Goal: Transaction & Acquisition: Purchase product/service

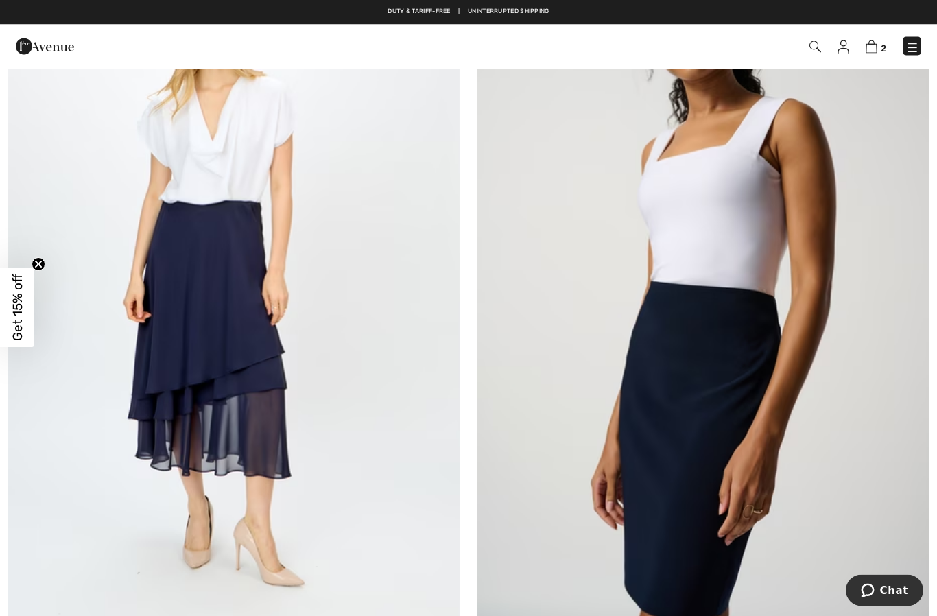
scroll to position [5473, 0]
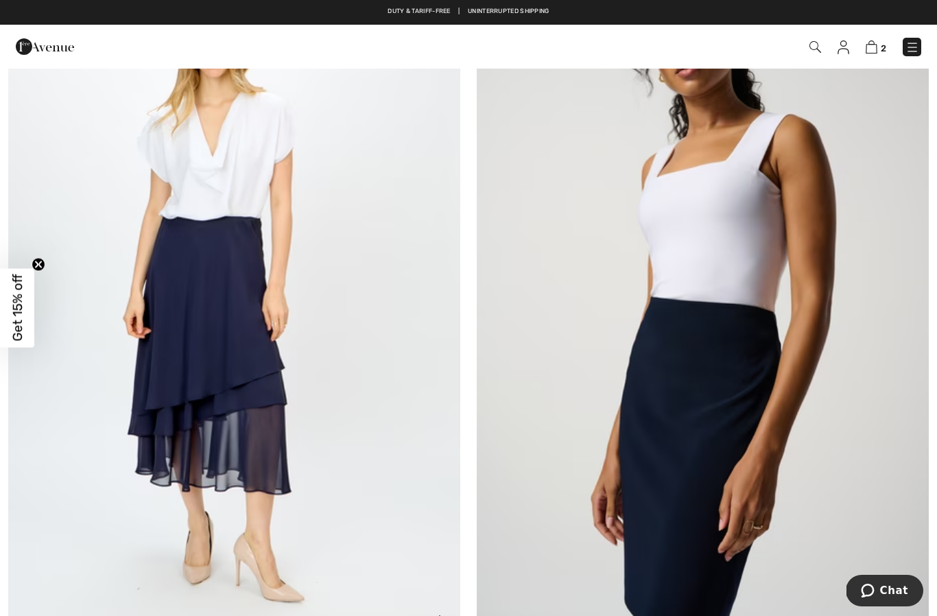
click at [143, 466] on img at bounding box center [234, 303] width 452 height 678
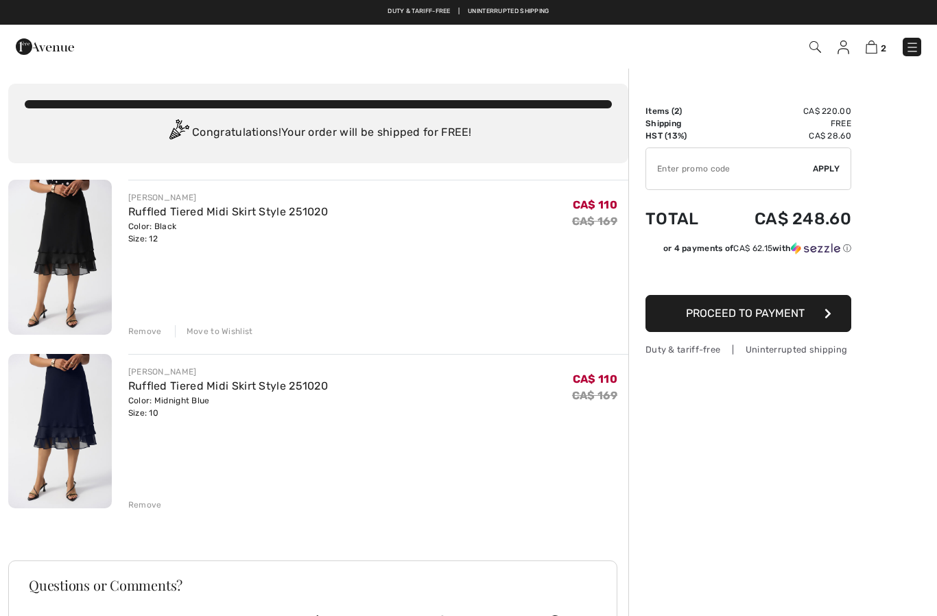
click at [845, 52] on img at bounding box center [843, 47] width 12 height 14
click at [845, 43] on img at bounding box center [843, 47] width 12 height 14
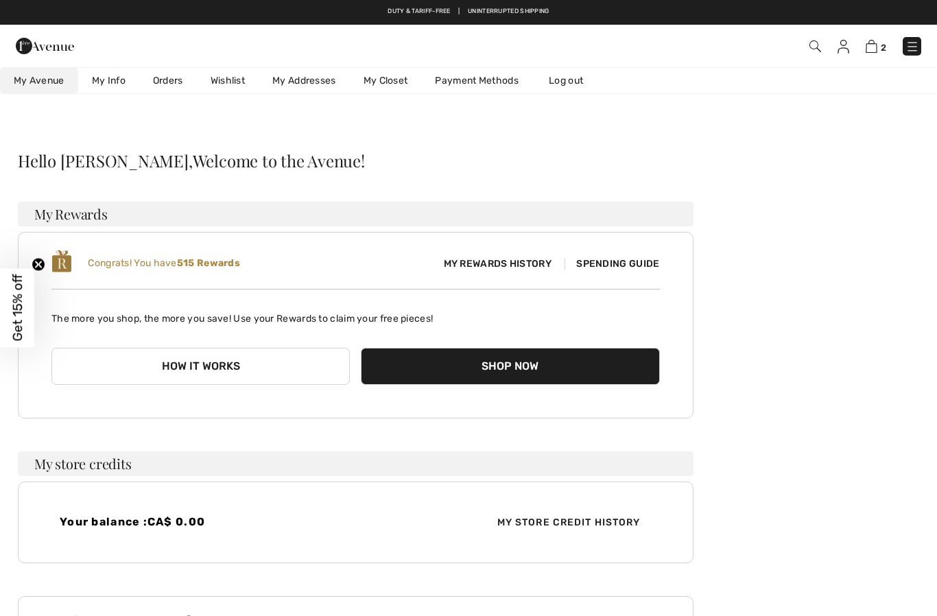
click at [224, 87] on link "Wishlist" at bounding box center [228, 80] width 62 height 25
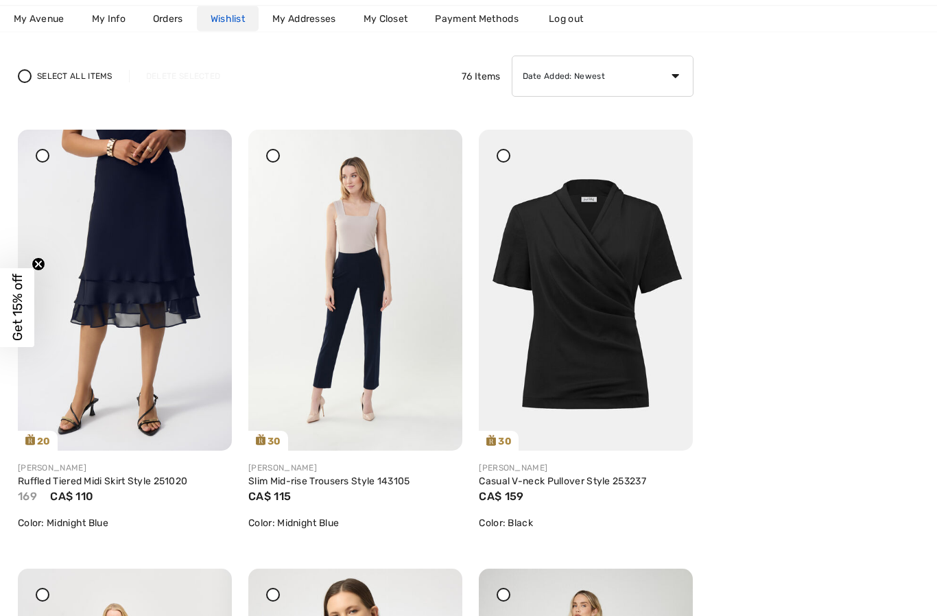
scroll to position [147, 0]
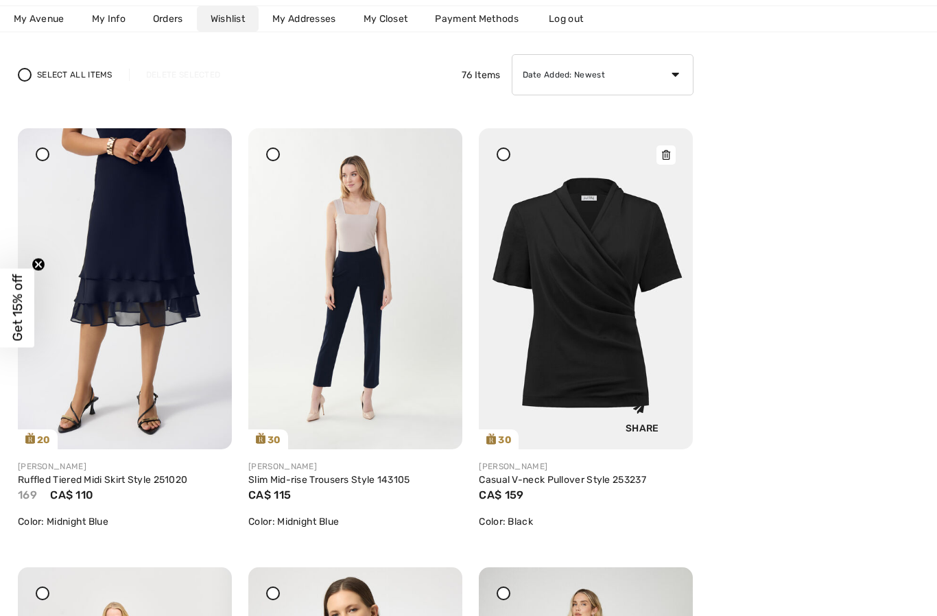
click at [665, 159] on icon at bounding box center [666, 155] width 8 height 10
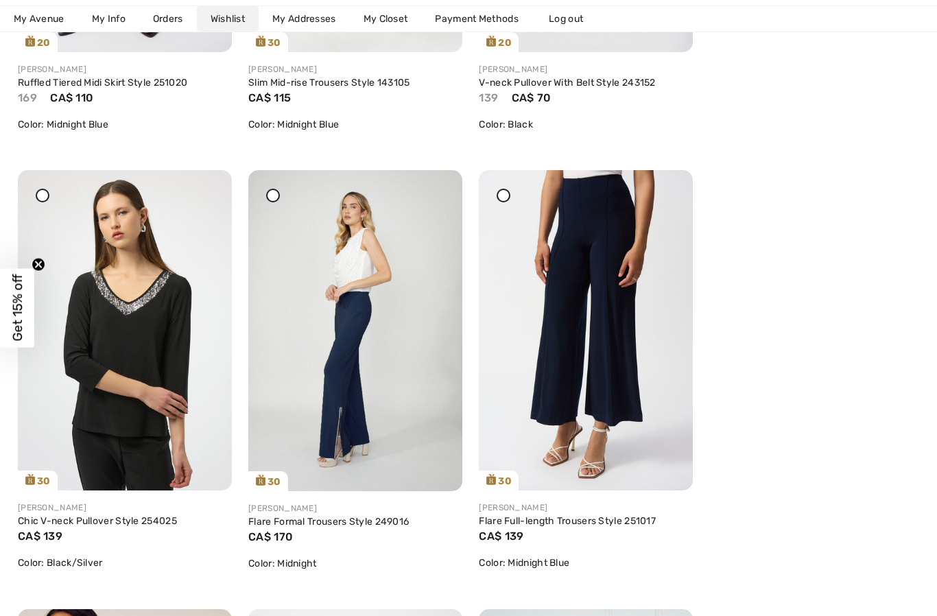
scroll to position [594, 0]
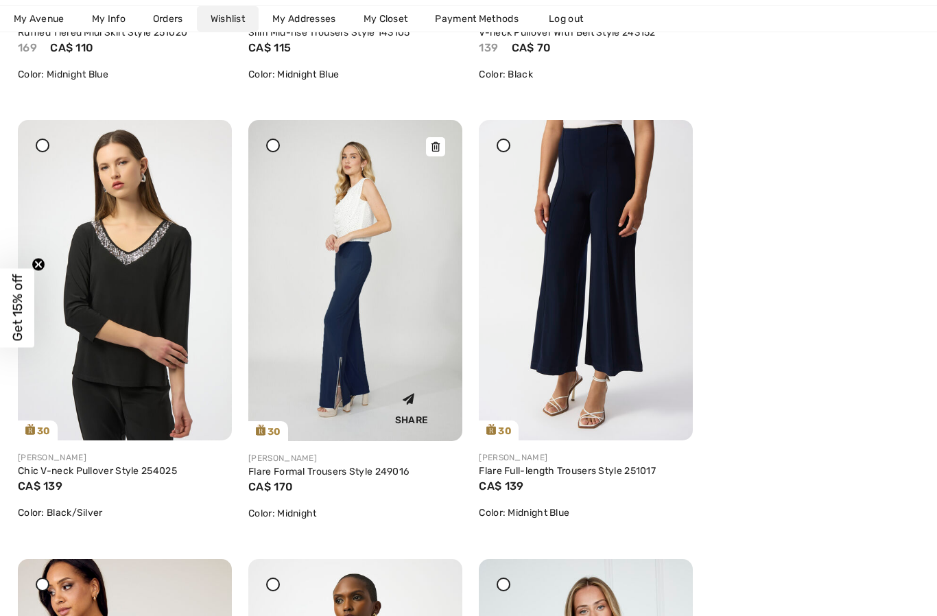
click at [323, 348] on img at bounding box center [355, 280] width 214 height 321
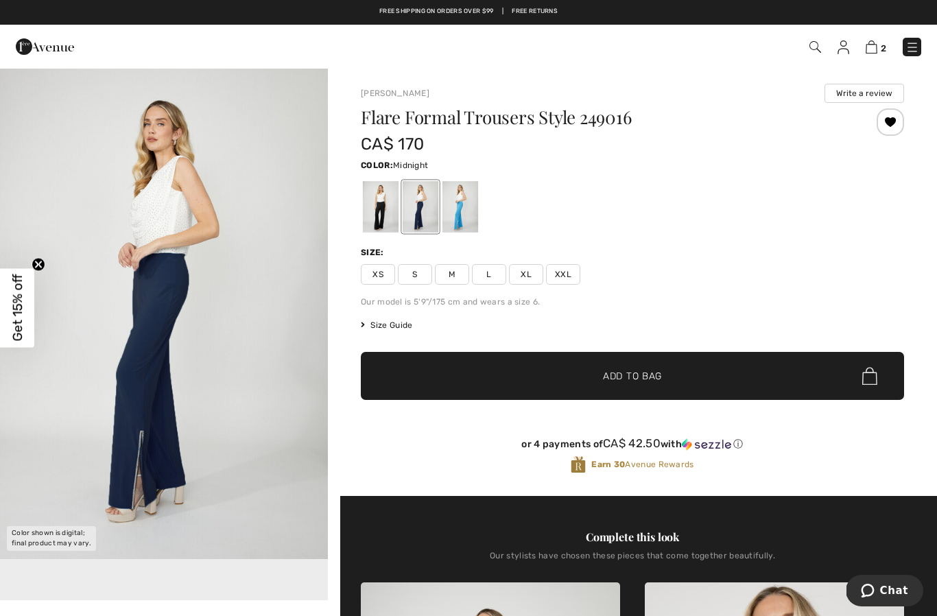
click at [392, 212] on div at bounding box center [381, 206] width 36 height 51
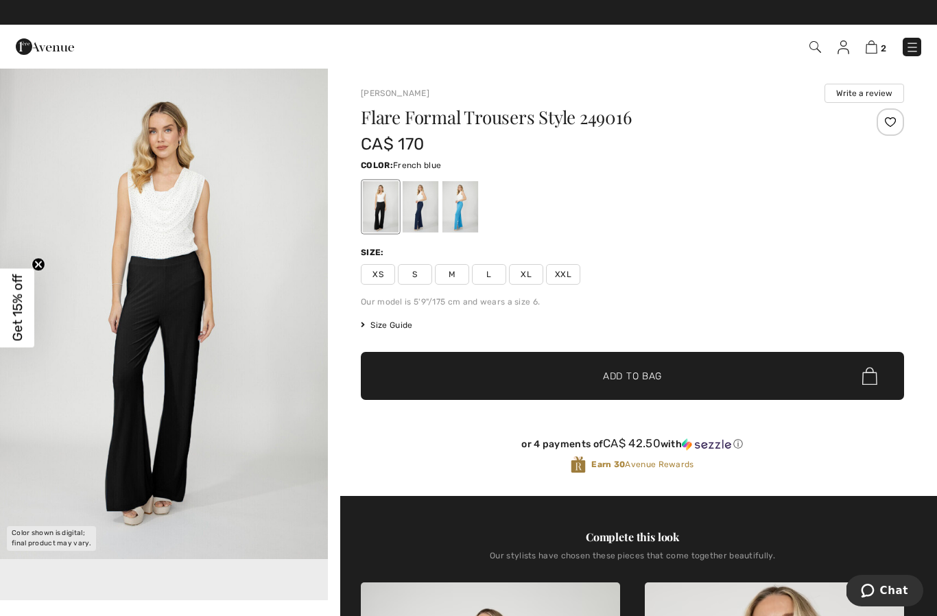
click at [462, 219] on div at bounding box center [460, 206] width 36 height 51
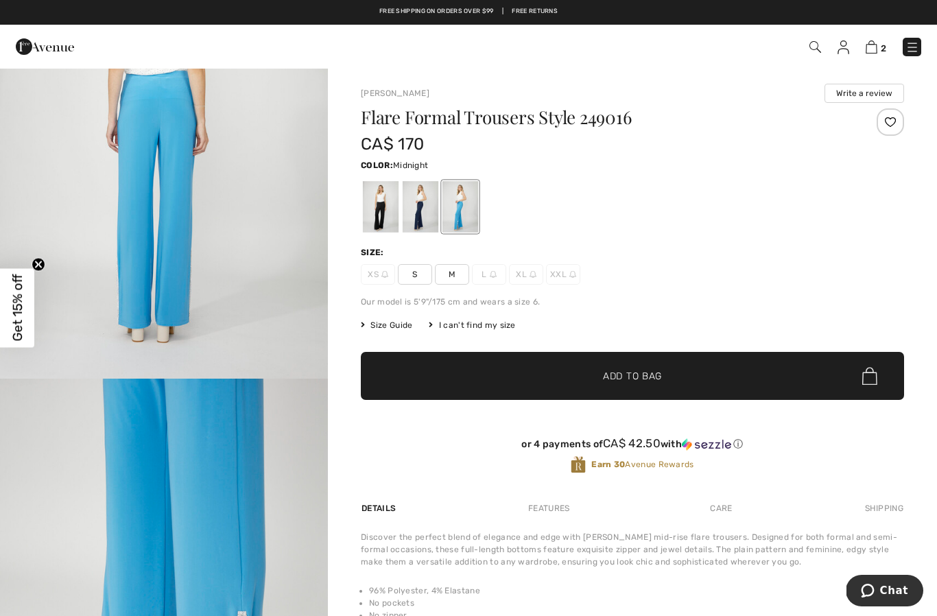
click at [418, 217] on div at bounding box center [420, 206] width 36 height 51
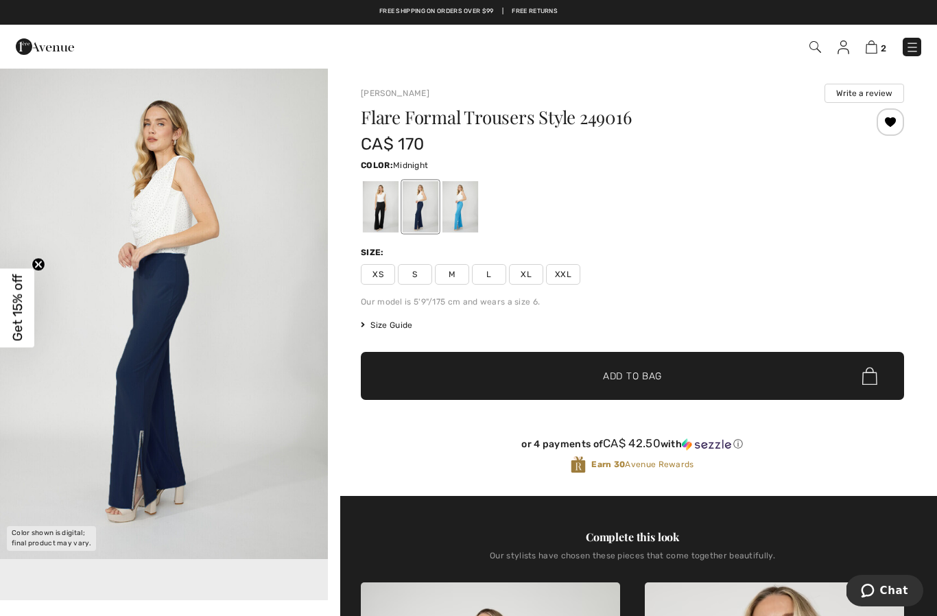
click at [493, 269] on span "L" at bounding box center [489, 274] width 34 height 21
click at [656, 376] on span "Add to Bag" at bounding box center [632, 376] width 59 height 14
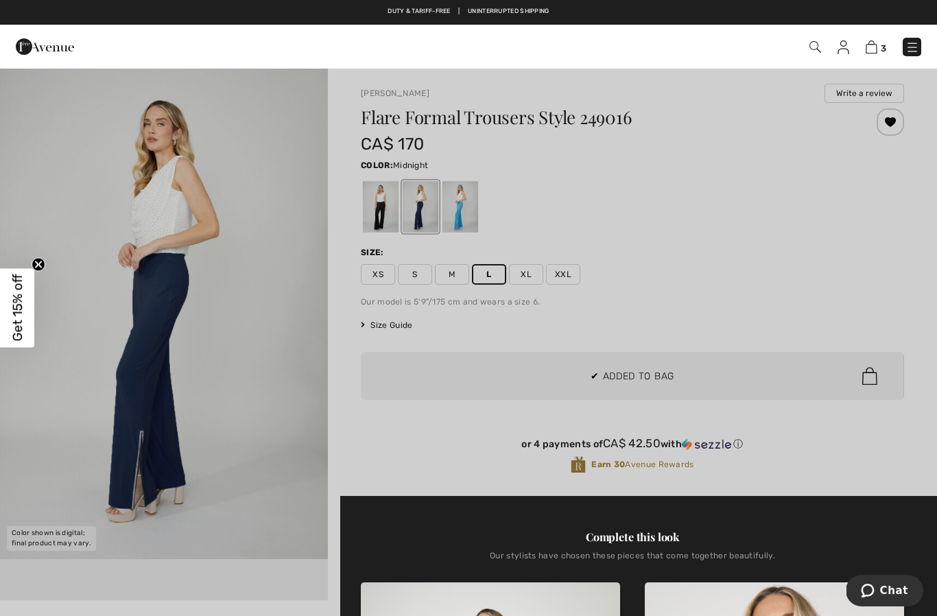
click at [789, 297] on div at bounding box center [468, 308] width 937 height 616
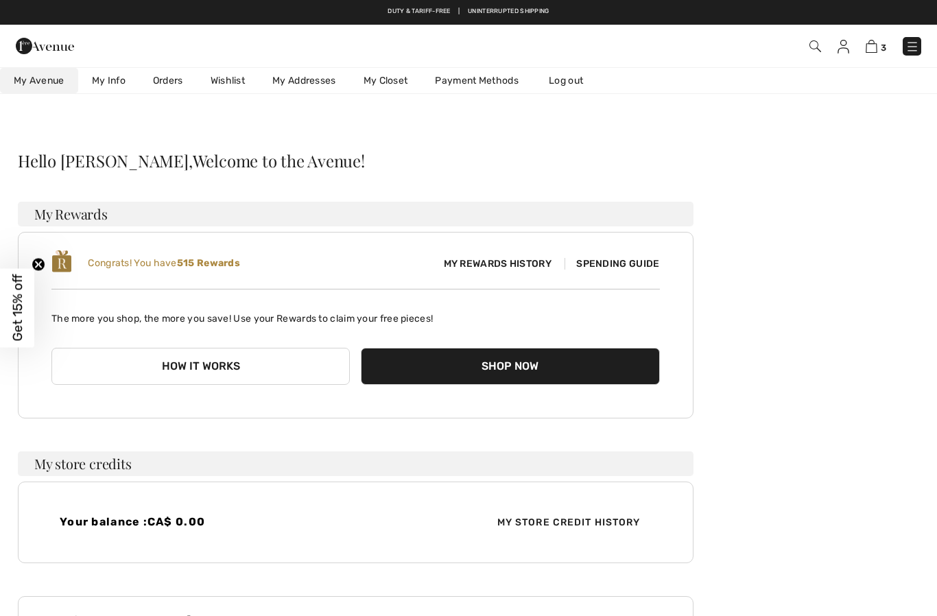
click at [227, 85] on link "Wishlist" at bounding box center [228, 80] width 62 height 25
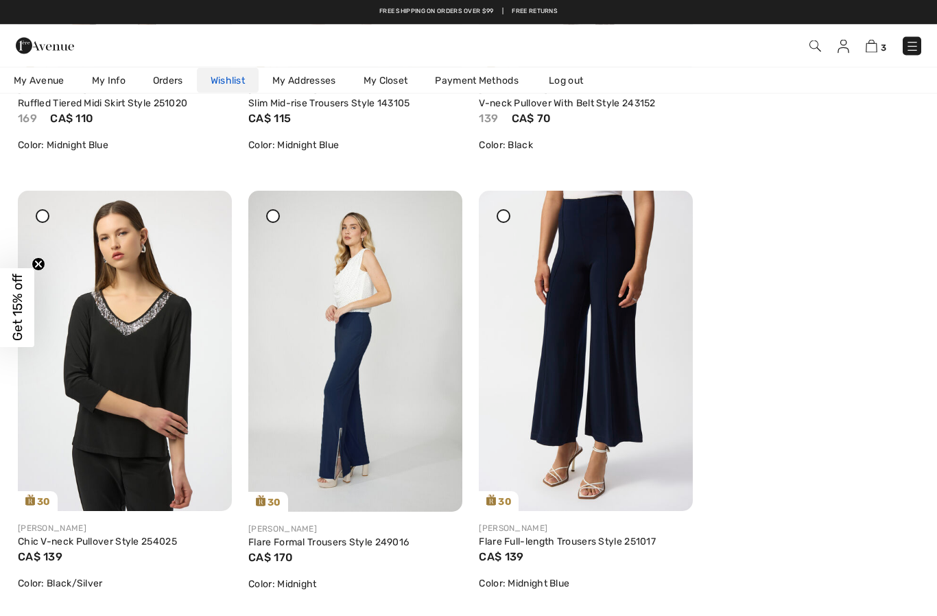
scroll to position [524, 0]
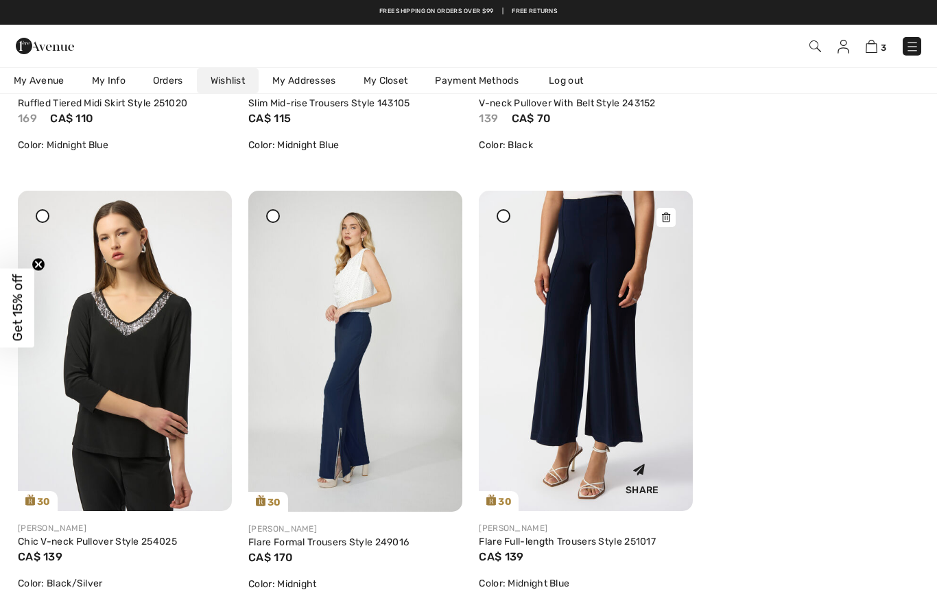
click at [655, 214] on img at bounding box center [586, 351] width 214 height 321
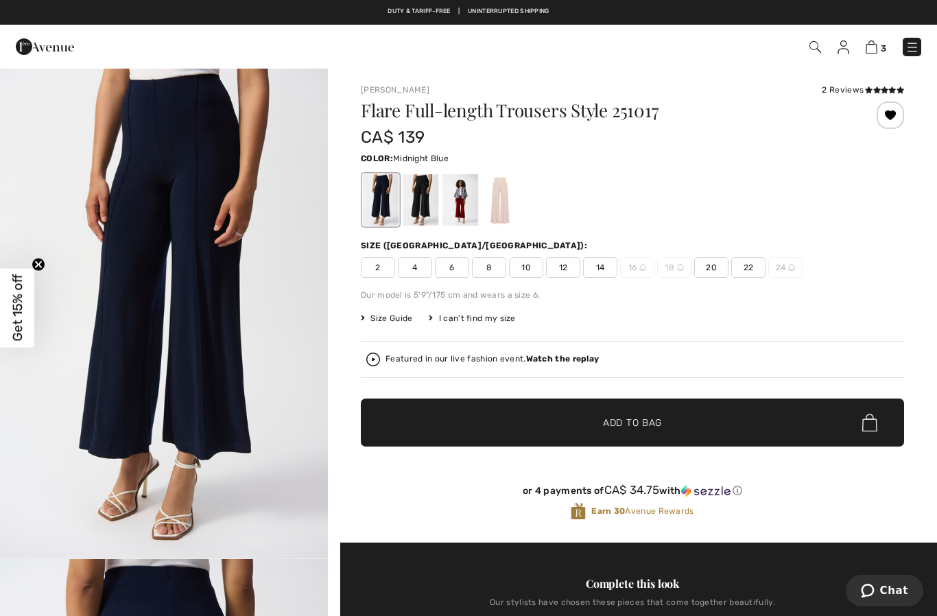
click at [469, 206] on div at bounding box center [460, 199] width 36 height 51
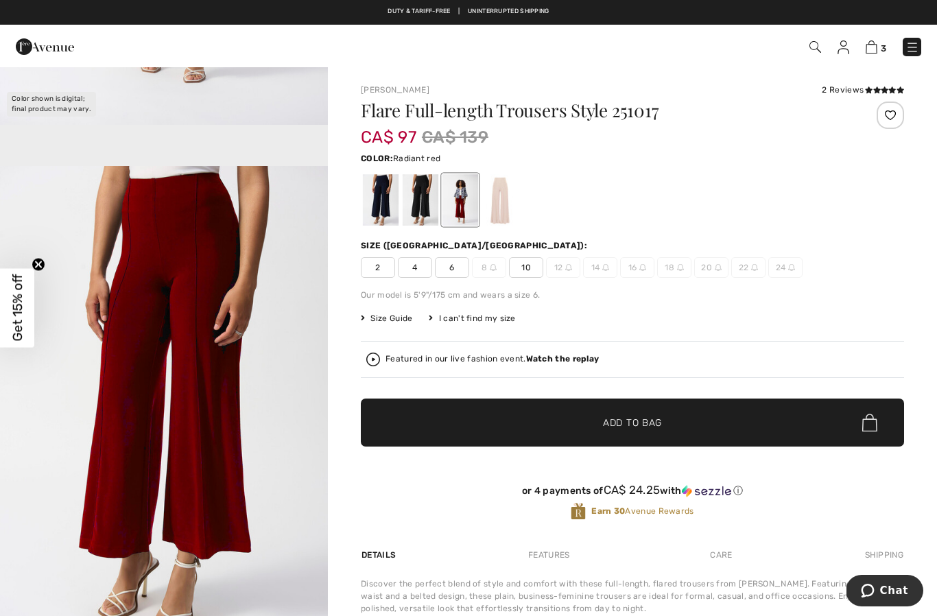
scroll to position [433, 0]
click at [421, 195] on div at bounding box center [420, 199] width 36 height 51
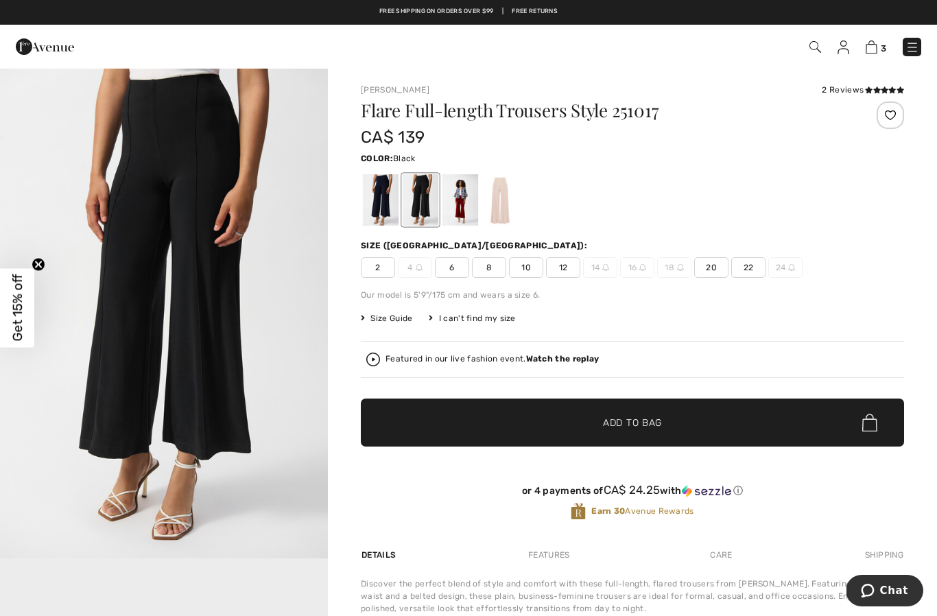
scroll to position [0, 0]
click at [381, 200] on div at bounding box center [381, 199] width 36 height 51
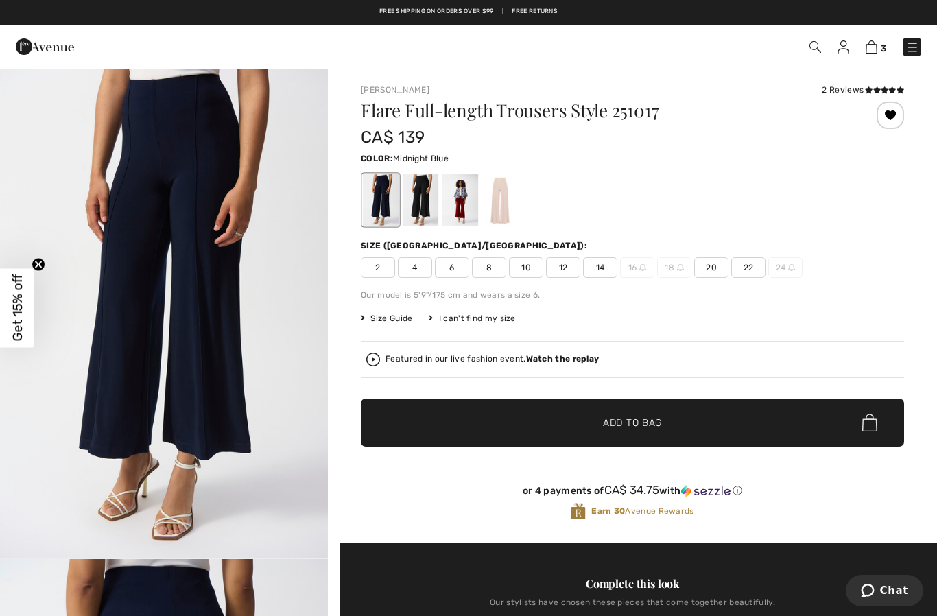
click at [891, 110] on div at bounding box center [889, 114] width 27 height 27
click at [849, 50] on img at bounding box center [843, 47] width 12 height 14
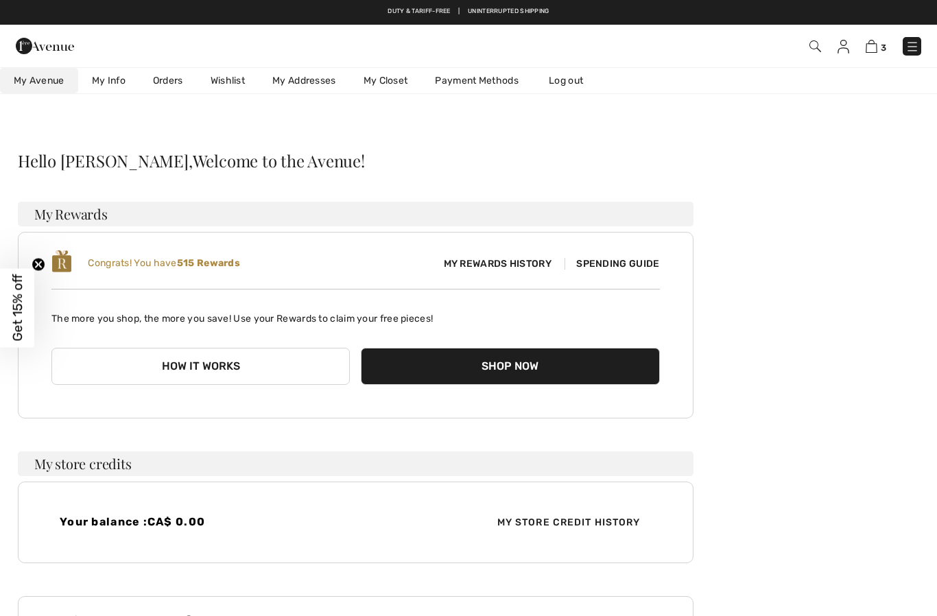
click at [240, 81] on link "Wishlist" at bounding box center [228, 80] width 62 height 25
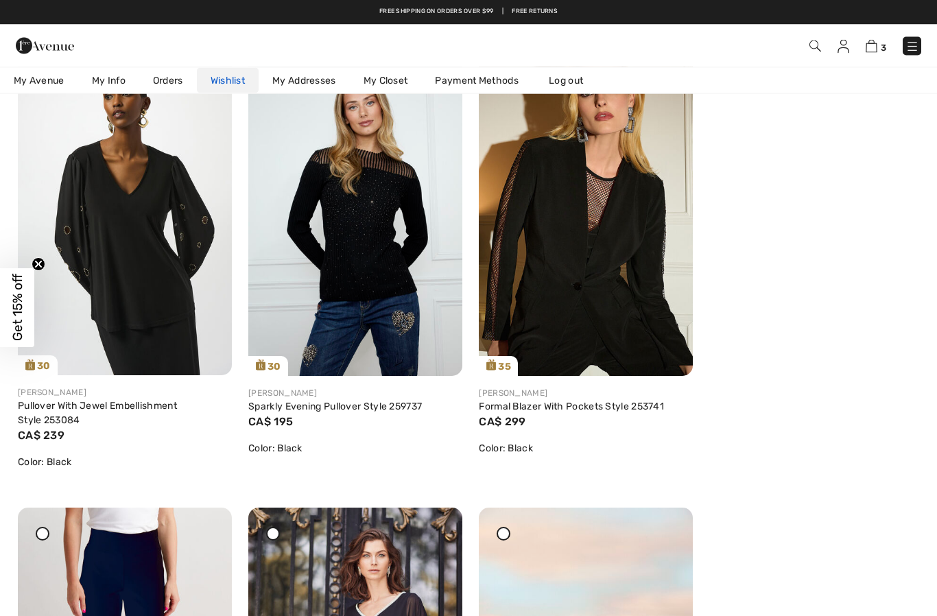
scroll to position [1098, 0]
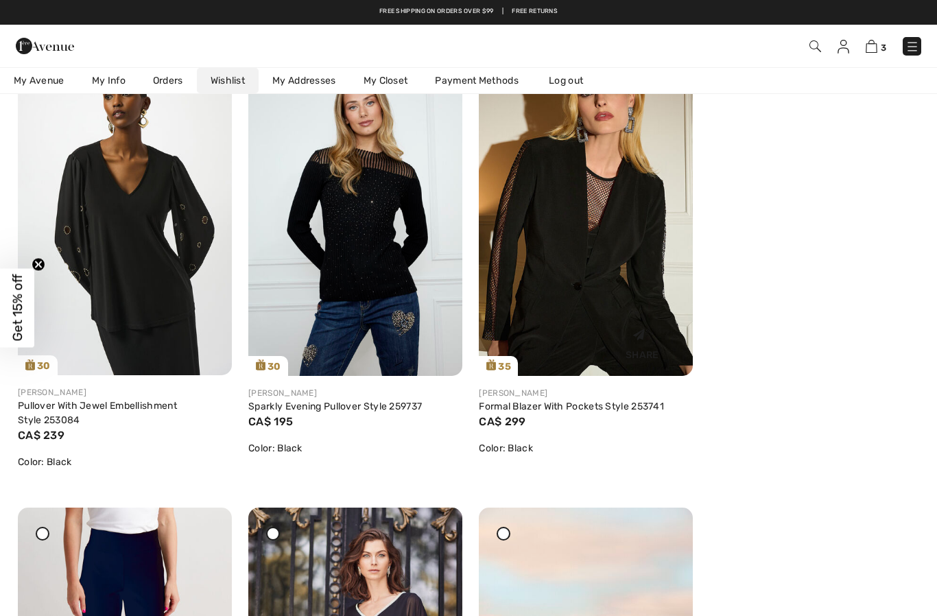
click at [624, 258] on img at bounding box center [586, 215] width 214 height 321
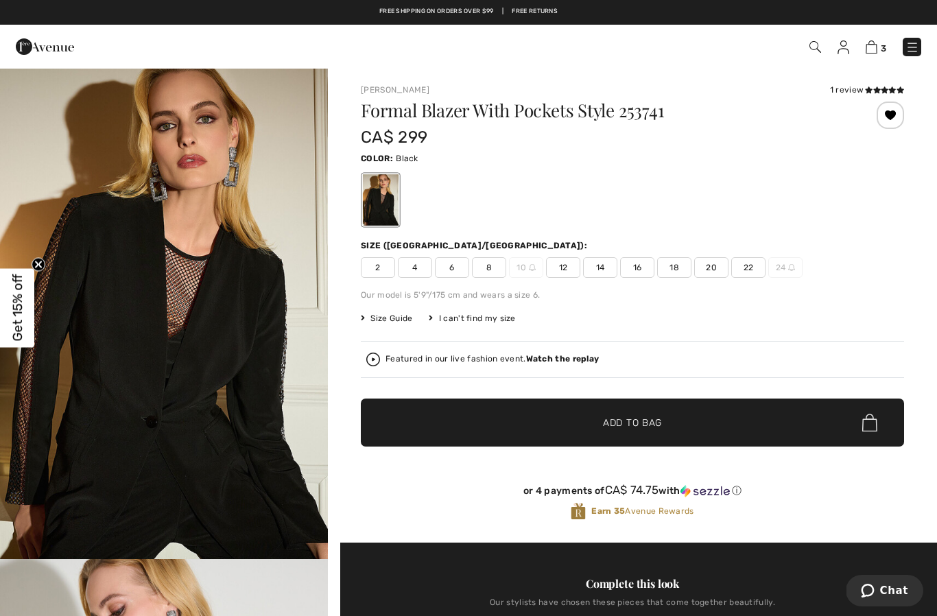
click at [848, 40] on img at bounding box center [843, 47] width 12 height 14
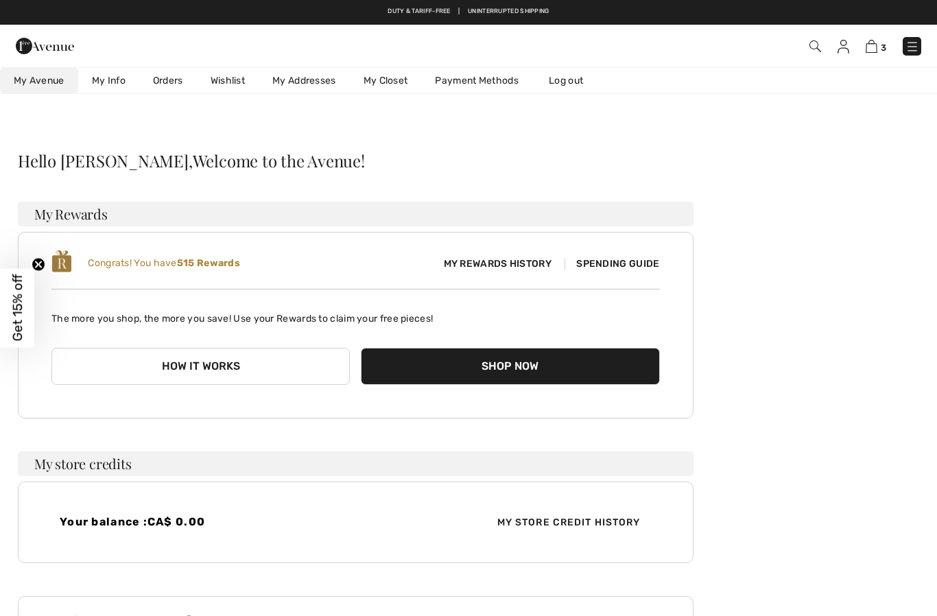
click at [233, 80] on link "Wishlist" at bounding box center [228, 80] width 62 height 25
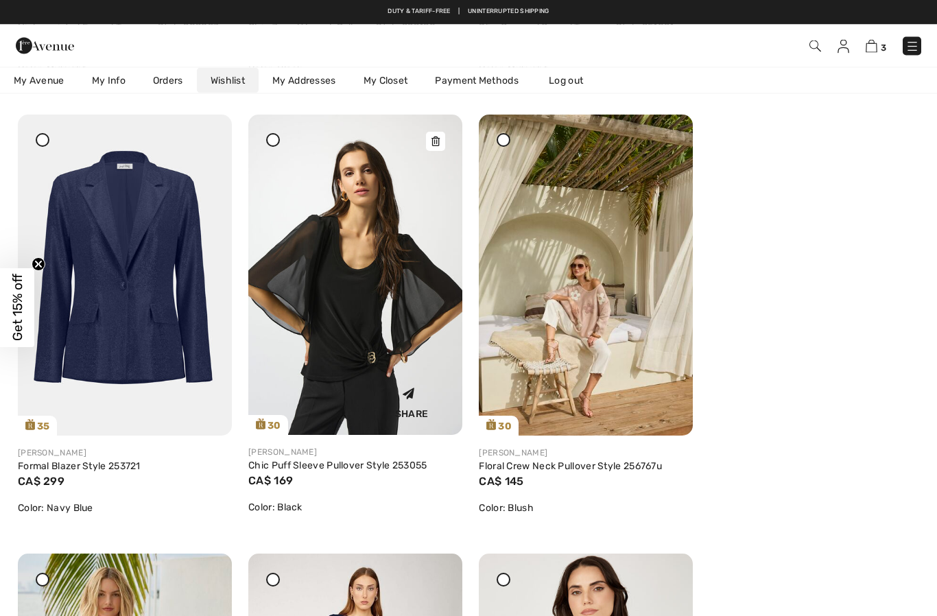
scroll to position [1931, 0]
click at [440, 130] on img at bounding box center [355, 275] width 214 height 321
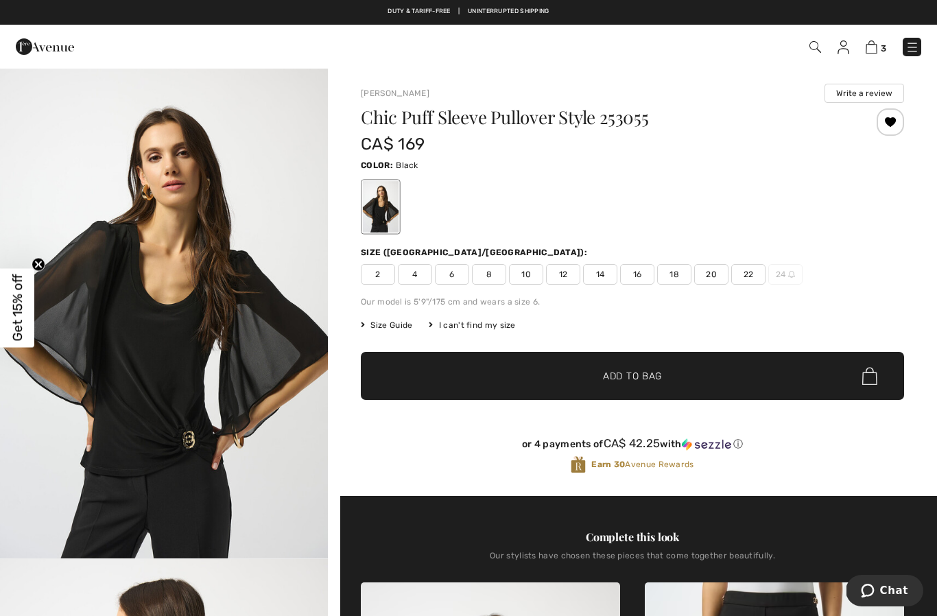
click at [890, 121] on div at bounding box center [889, 121] width 27 height 27
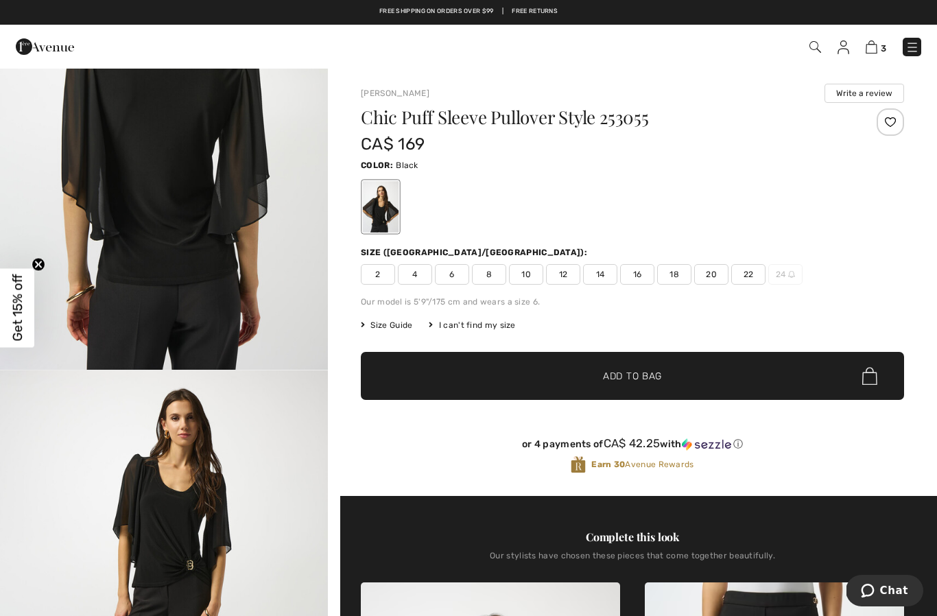
click at [849, 46] on img at bounding box center [843, 47] width 12 height 14
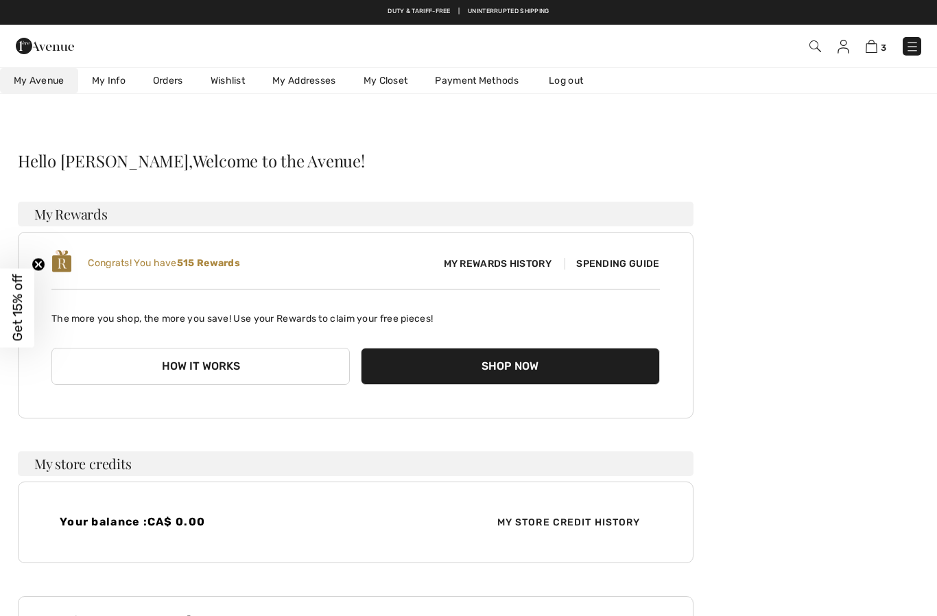
click at [235, 82] on link "Wishlist" at bounding box center [228, 80] width 62 height 25
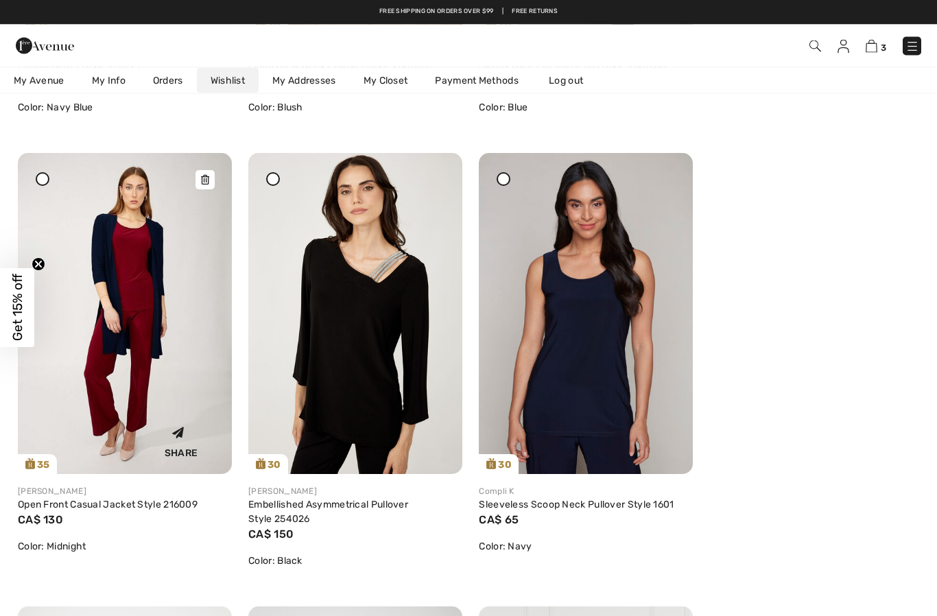
scroll to position [2331, 0]
click at [210, 179] on div at bounding box center [204, 179] width 19 height 19
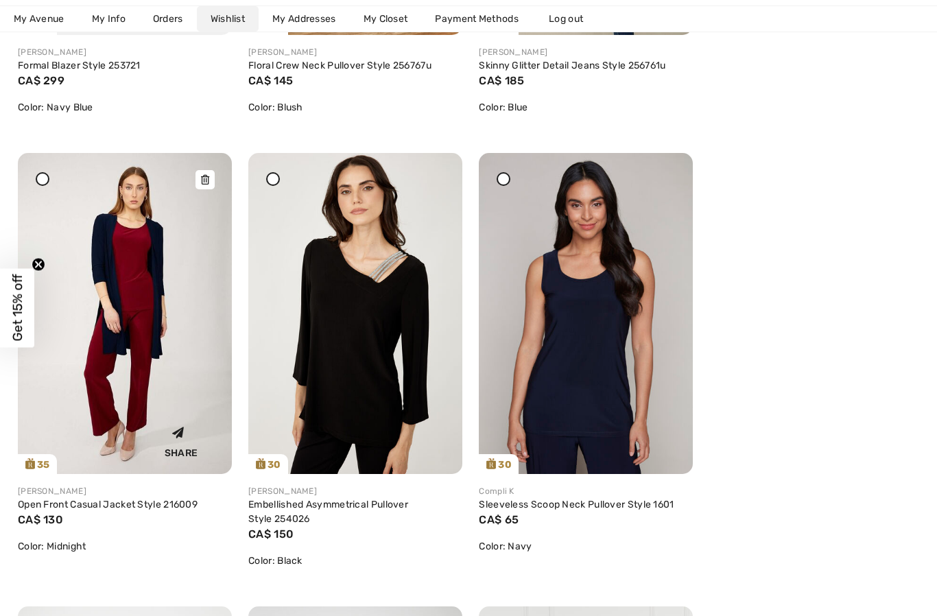
scroll to position [2381, 0]
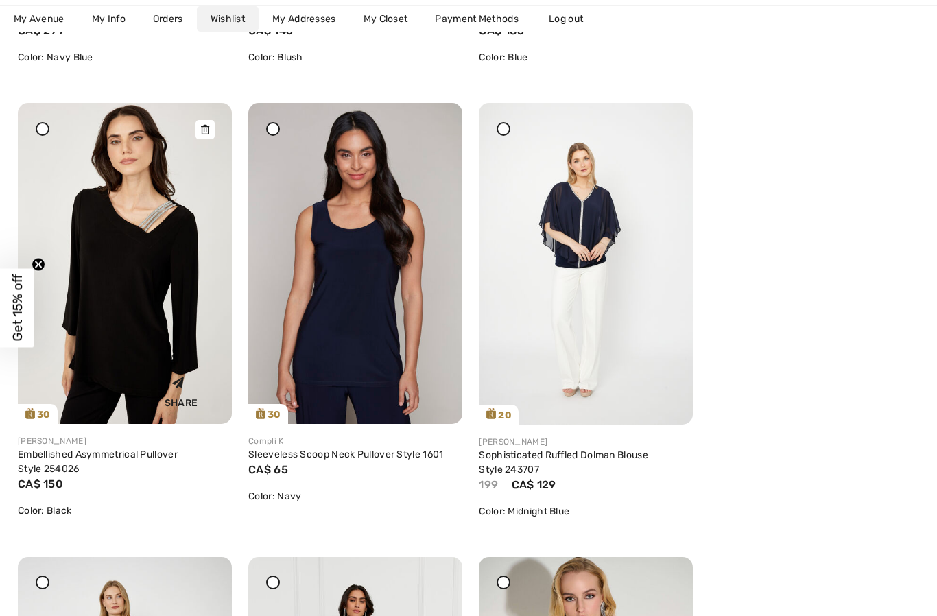
click at [215, 124] on img at bounding box center [125, 263] width 214 height 321
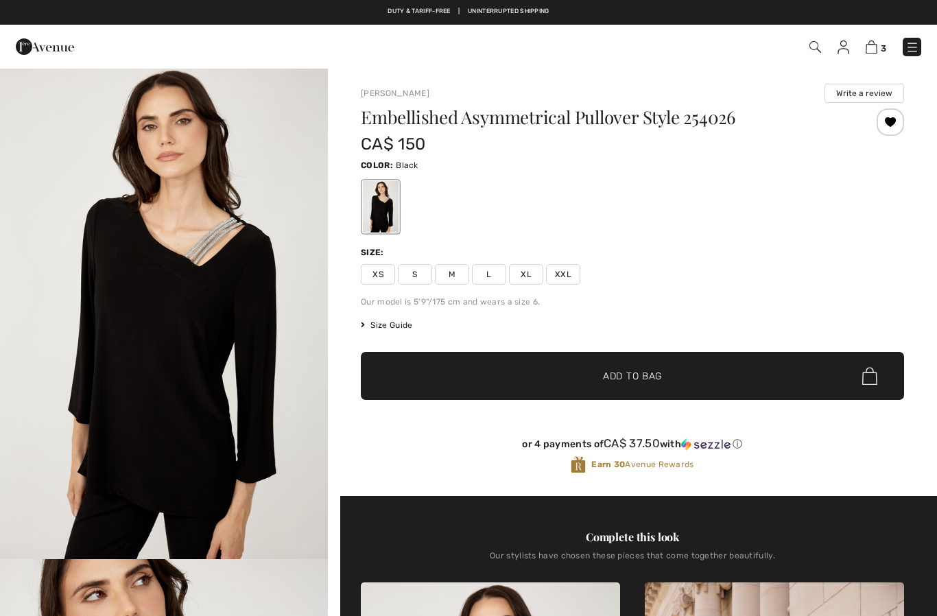
checkbox input "true"
click at [896, 123] on div at bounding box center [889, 121] width 27 height 27
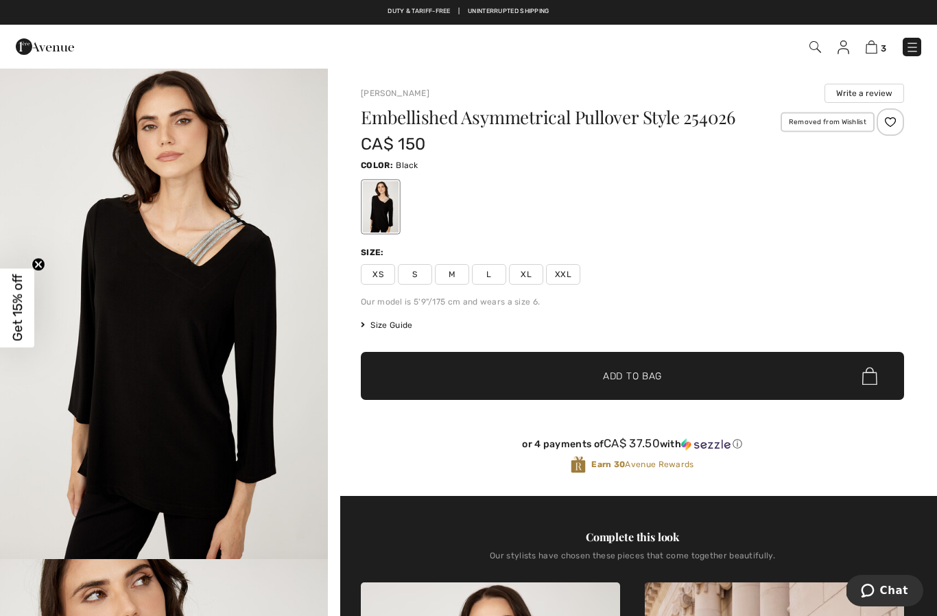
click at [845, 47] on img at bounding box center [843, 47] width 12 height 14
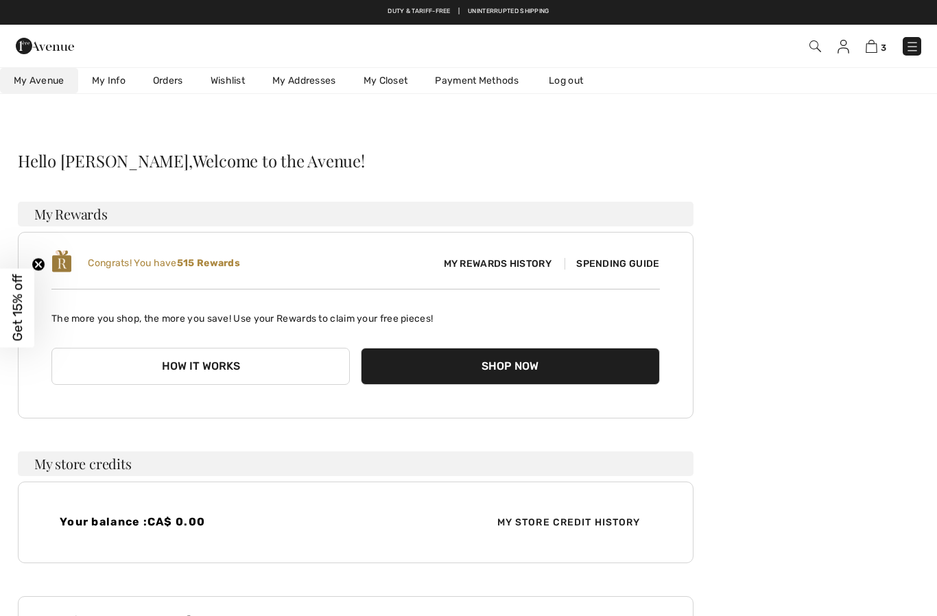
click at [231, 73] on link "Wishlist" at bounding box center [228, 80] width 62 height 25
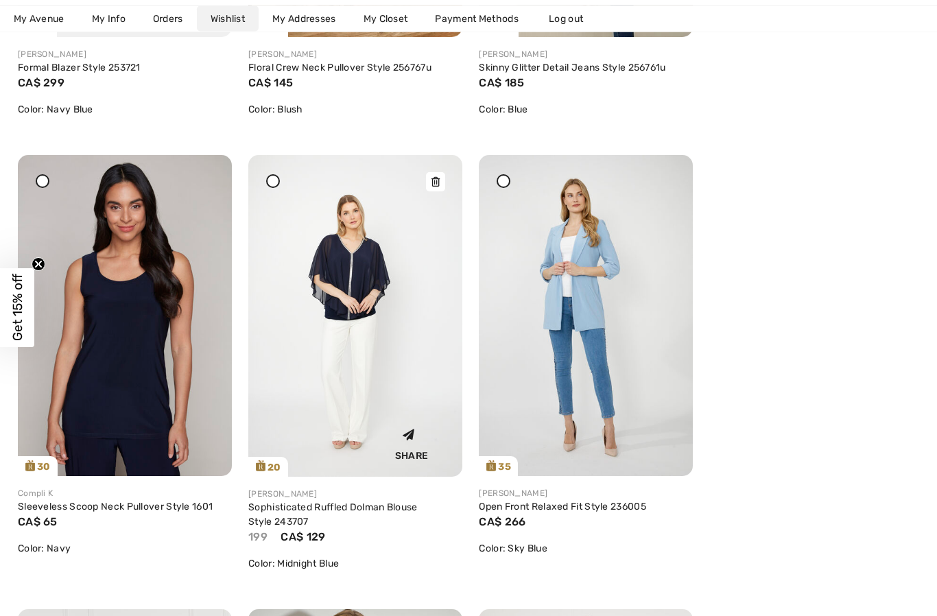
scroll to position [2329, 0]
click at [438, 180] on icon at bounding box center [435, 182] width 8 height 10
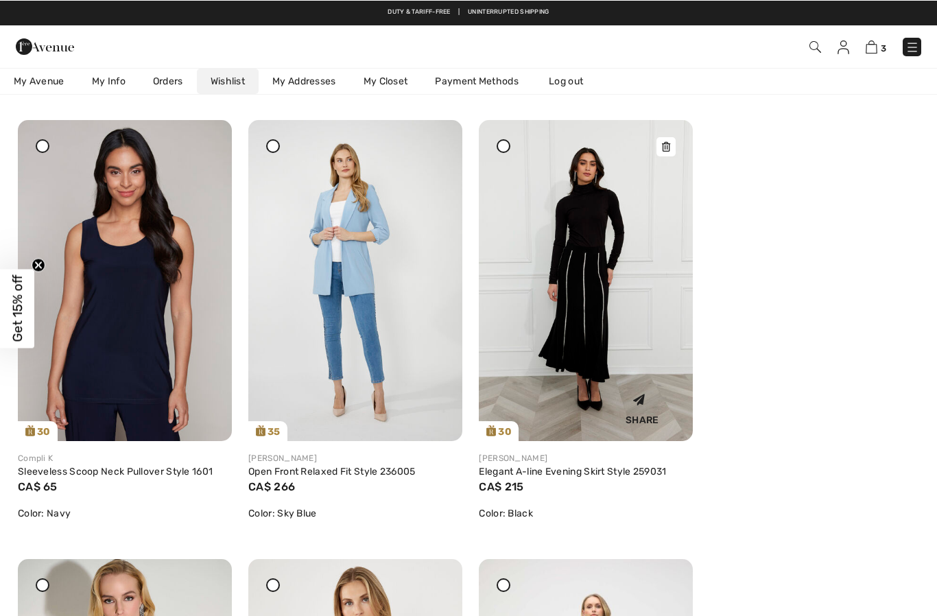
scroll to position [2364, 0]
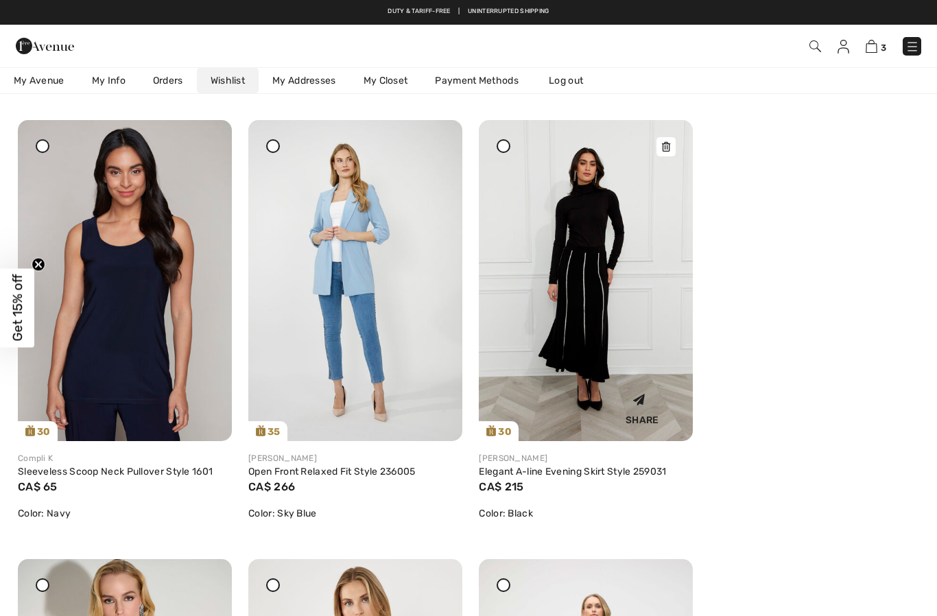
click at [616, 284] on img at bounding box center [586, 280] width 214 height 321
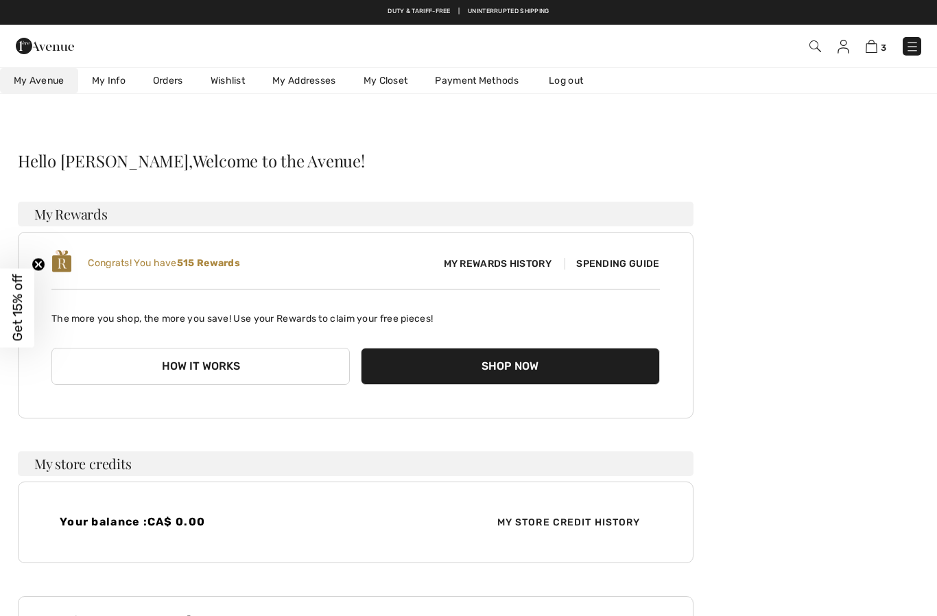
click at [847, 45] on img at bounding box center [843, 47] width 12 height 14
click at [229, 77] on link "Wishlist" at bounding box center [228, 80] width 62 height 25
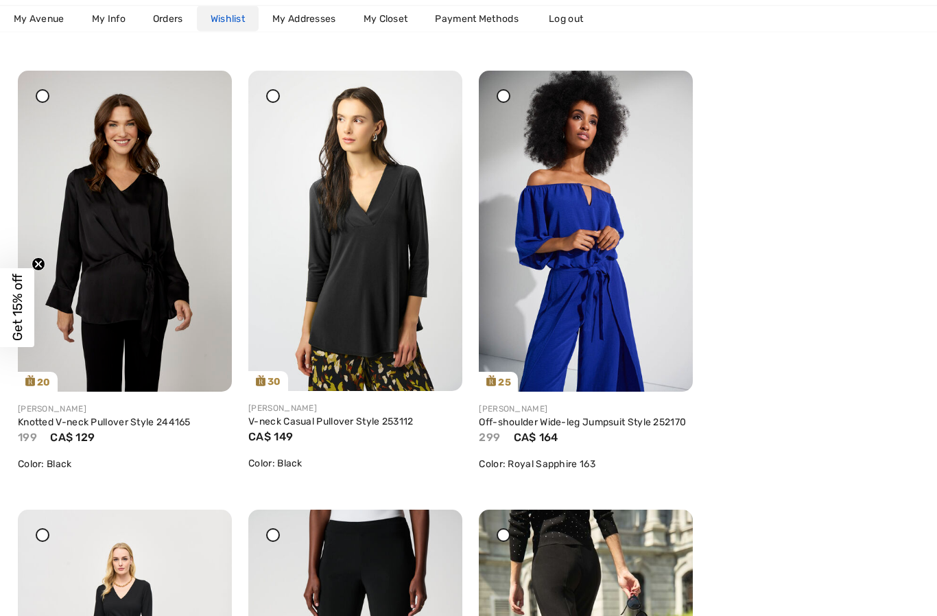
scroll to position [2718, 0]
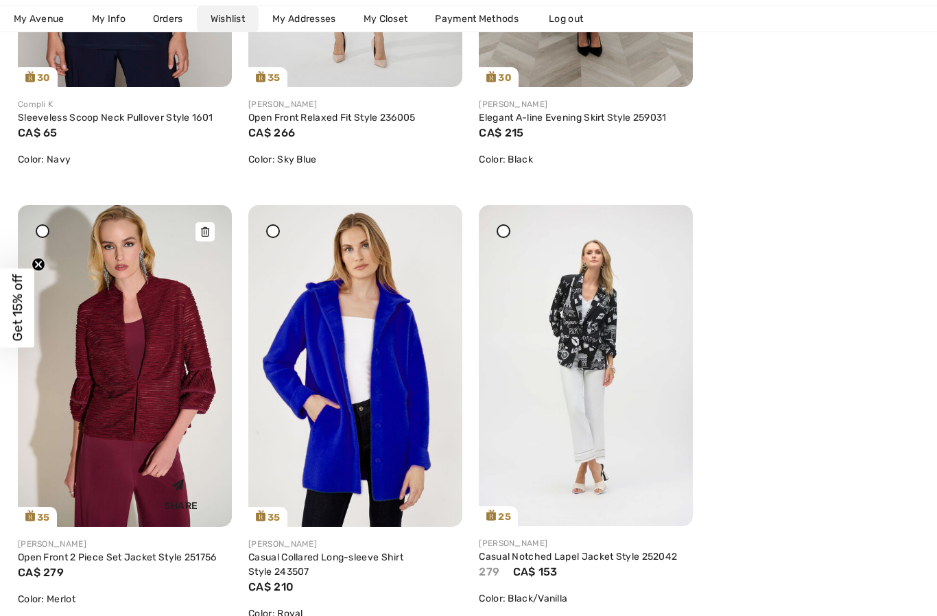
click at [209, 231] on icon at bounding box center [205, 232] width 8 height 10
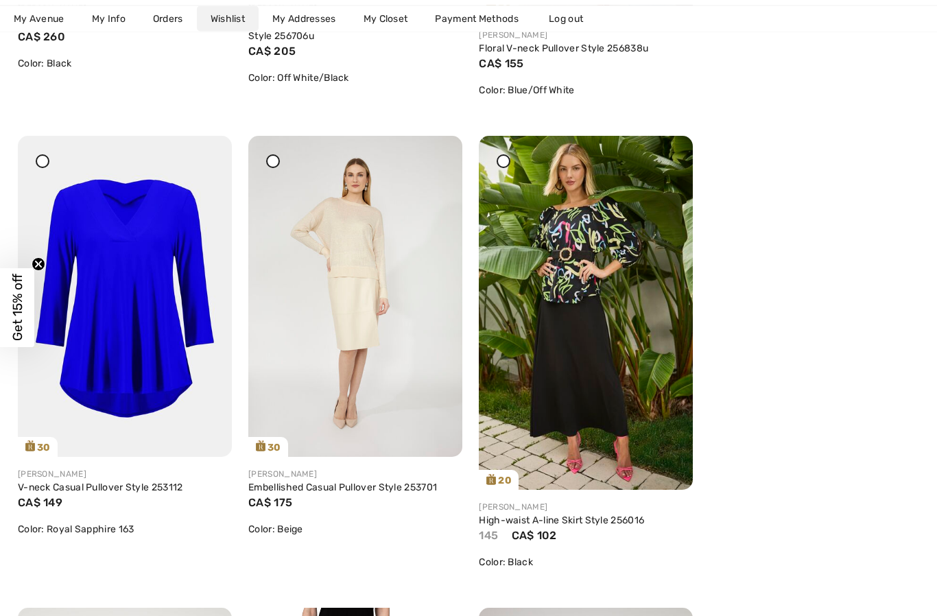
scroll to position [3707, 0]
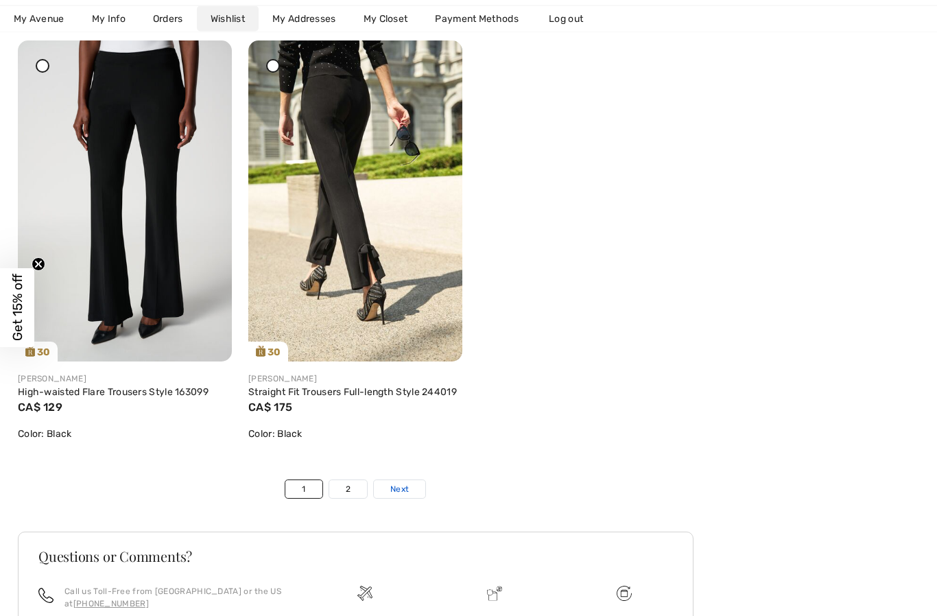
click at [407, 490] on span "Next" at bounding box center [399, 489] width 19 height 12
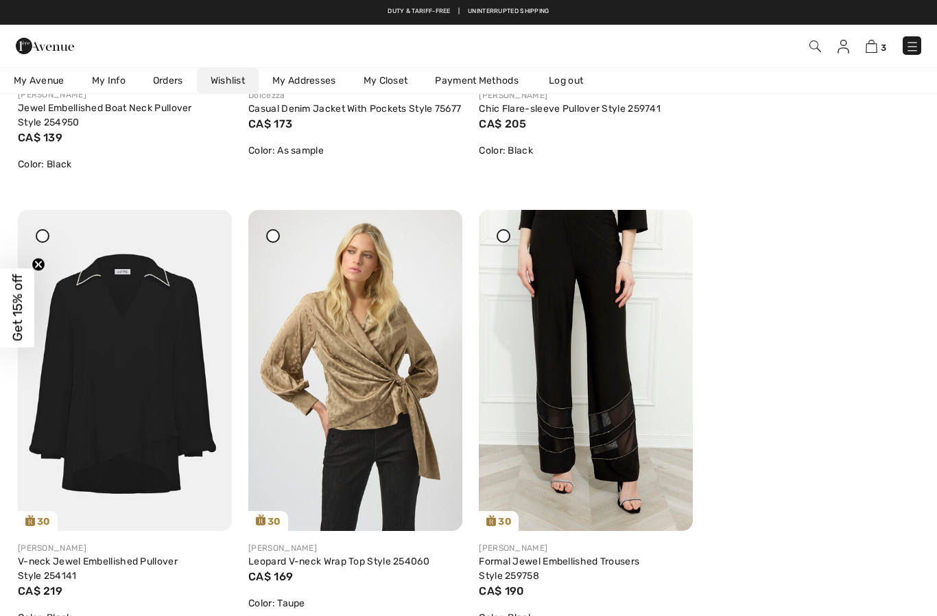
scroll to position [1852, 0]
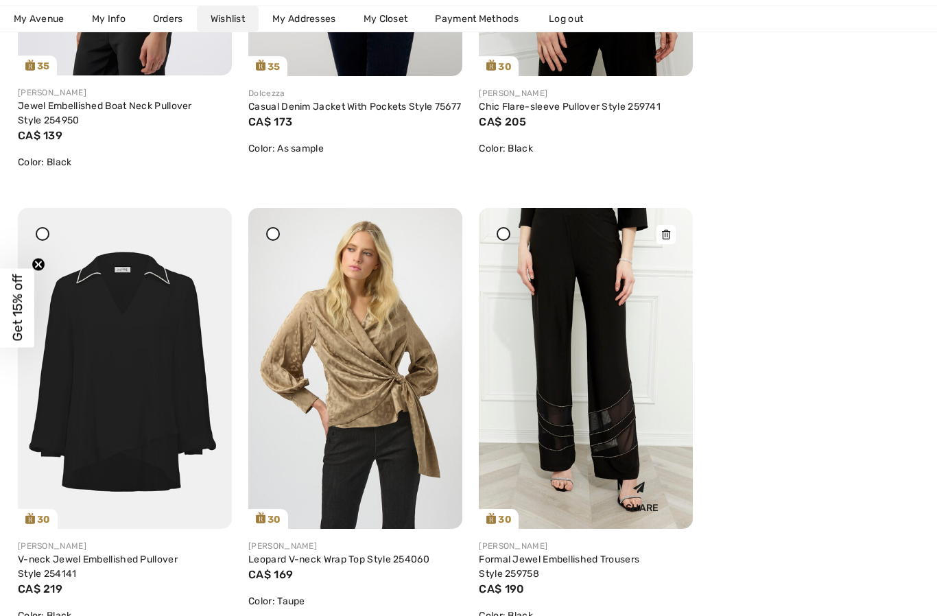
click at [583, 332] on img at bounding box center [586, 368] width 214 height 321
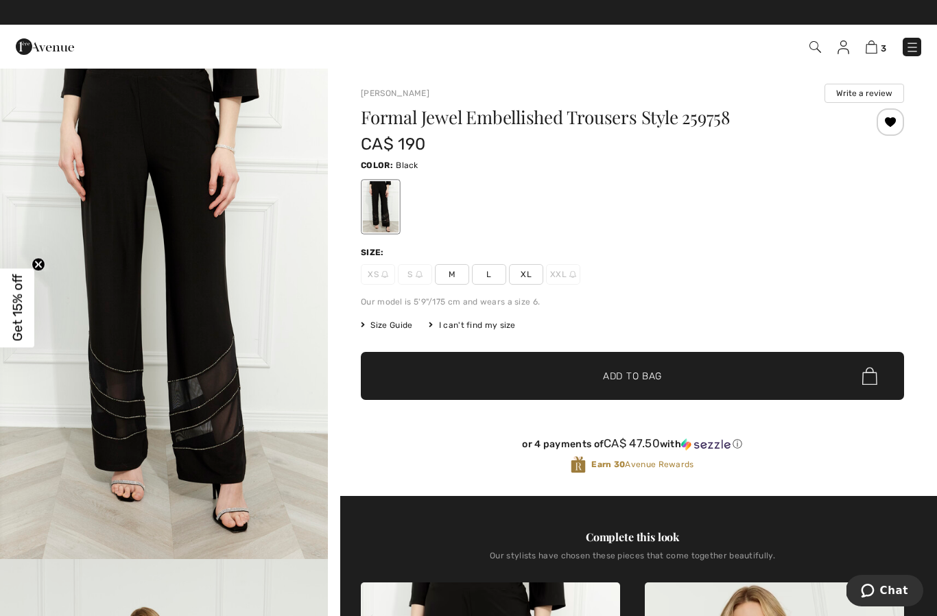
click at [849, 47] on img at bounding box center [843, 47] width 12 height 14
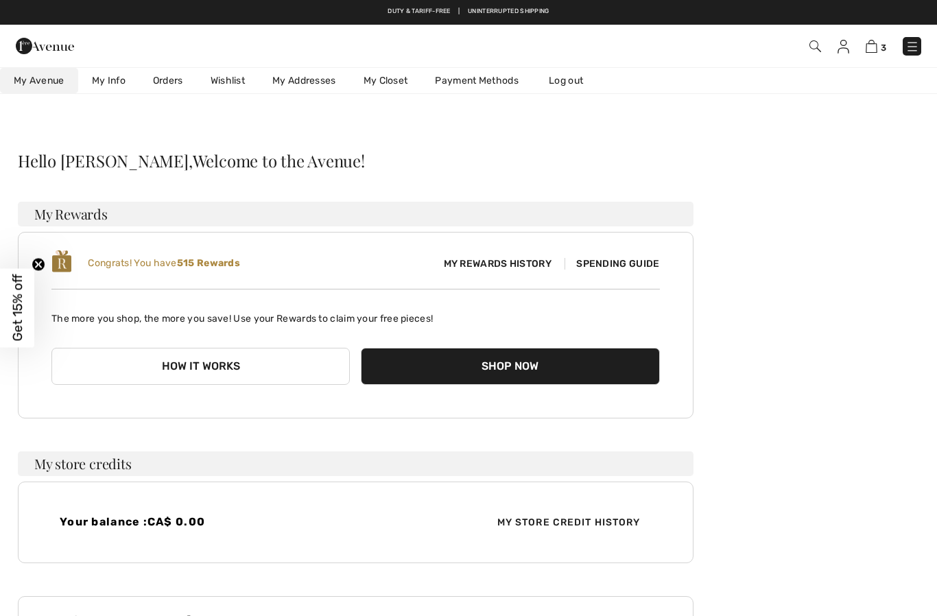
click at [234, 88] on link "Wishlist" at bounding box center [228, 80] width 62 height 25
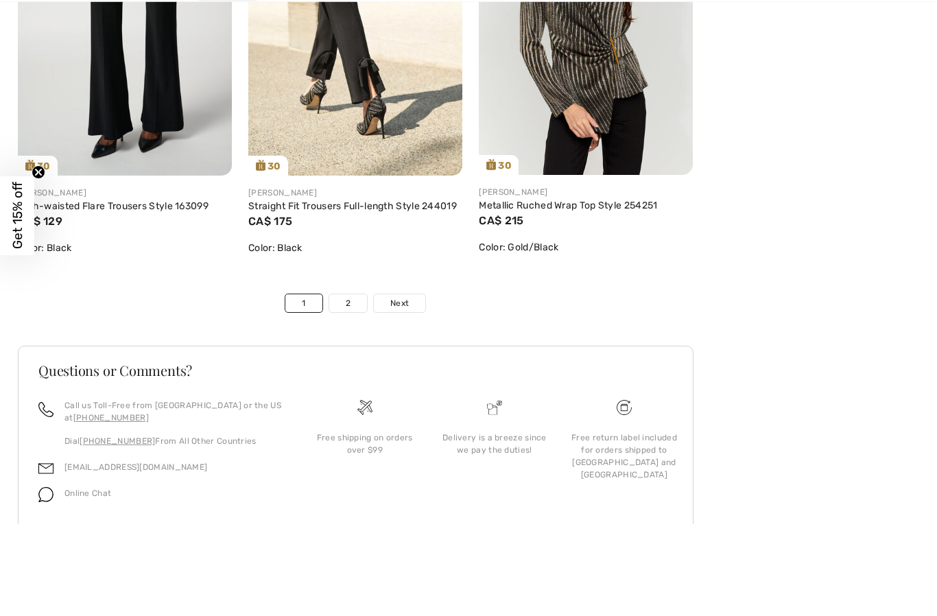
scroll to position [5245, 0]
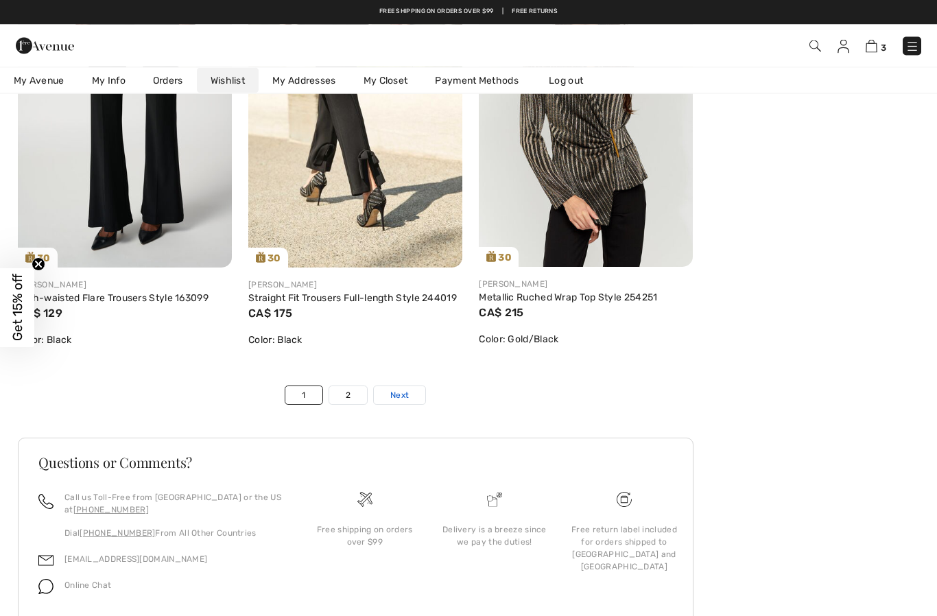
click at [400, 391] on span "Next" at bounding box center [399, 395] width 19 height 12
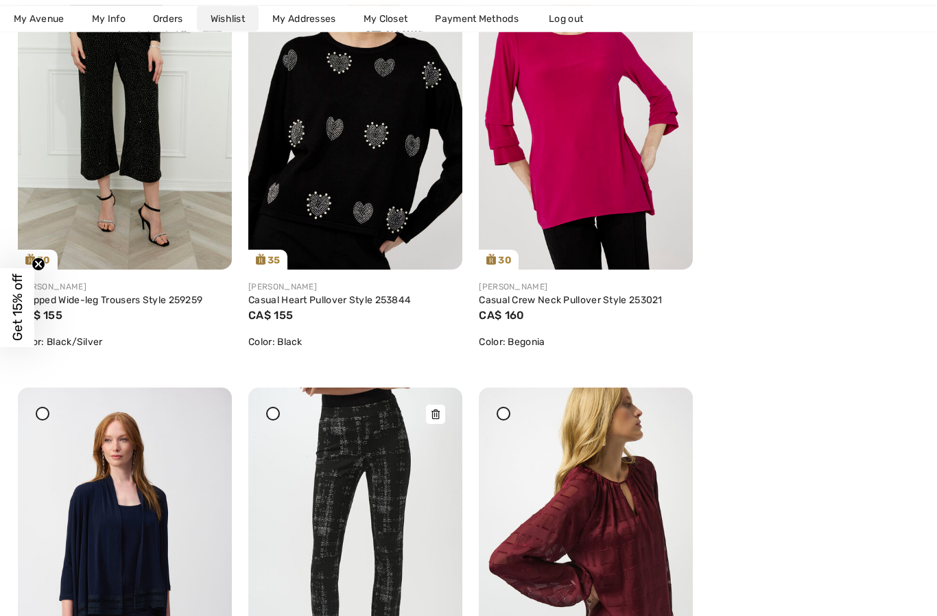
scroll to position [3456, 0]
click at [437, 413] on icon at bounding box center [435, 414] width 8 height 10
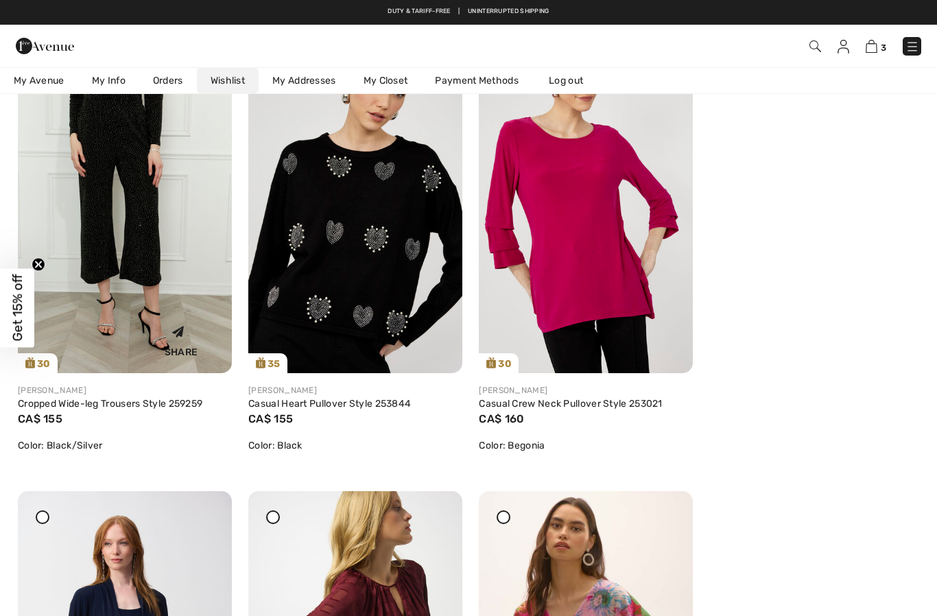
scroll to position [3352, 0]
click at [149, 221] on img at bounding box center [125, 213] width 214 height 321
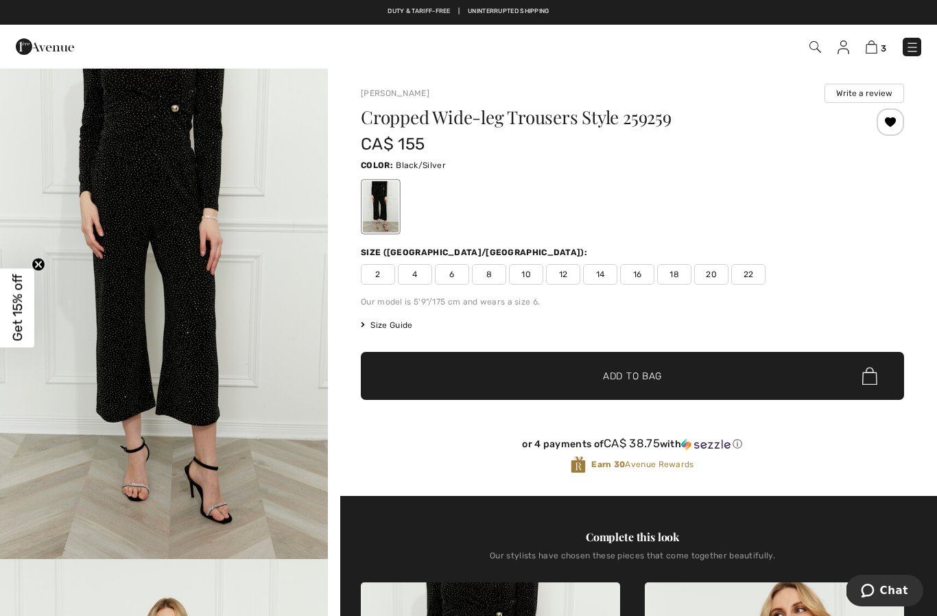
click at [843, 45] on img at bounding box center [843, 47] width 12 height 14
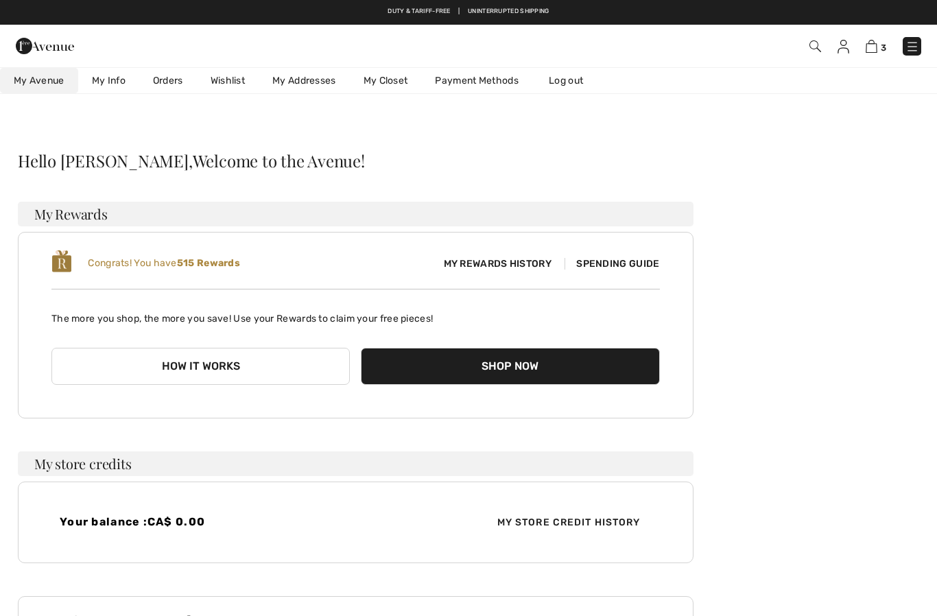
checkbox input "true"
